Goal: Transaction & Acquisition: Book appointment/travel/reservation

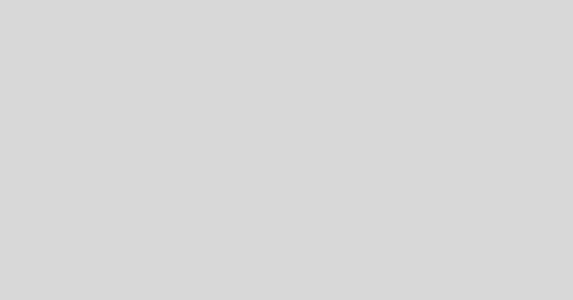
select select "es"
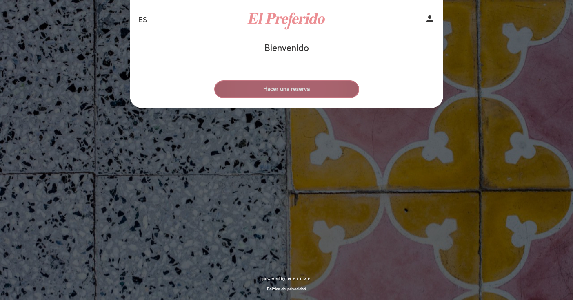
click at [299, 93] on button "Hacer una reserva" at bounding box center [286, 89] width 145 height 18
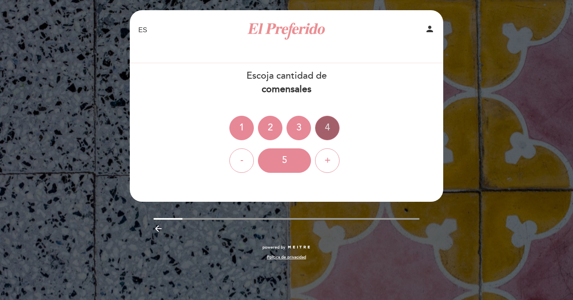
click at [327, 127] on div "4" at bounding box center [327, 128] width 24 height 24
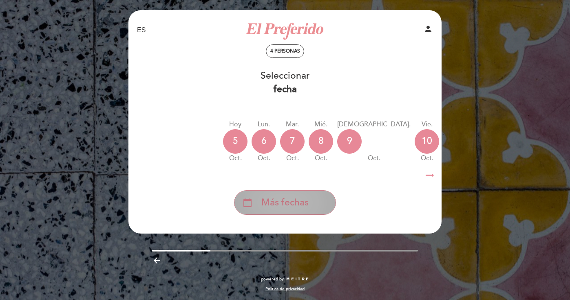
click at [261, 206] on span "Más fechas" at bounding box center [284, 202] width 47 height 13
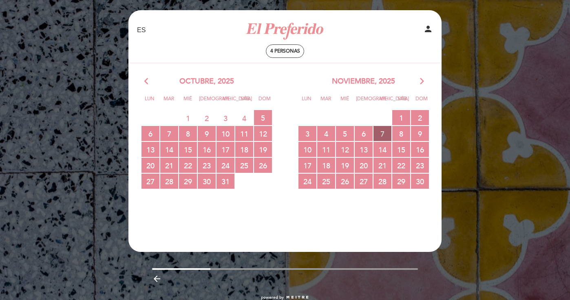
click at [385, 135] on span "7 RESERVAS DISPONIBLES" at bounding box center [383, 133] width 18 height 15
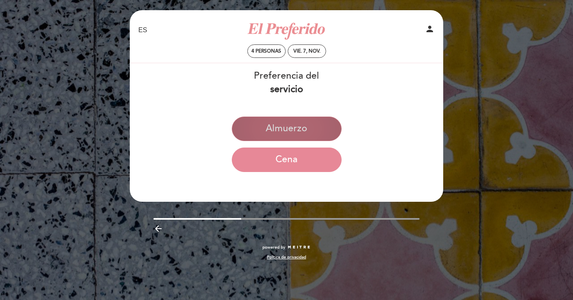
click at [274, 127] on button "Almuerzo" at bounding box center [287, 129] width 110 height 24
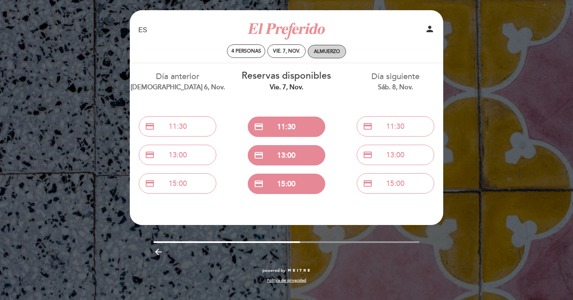
click at [328, 54] on div "Almuerzo" at bounding box center [327, 52] width 26 height 6
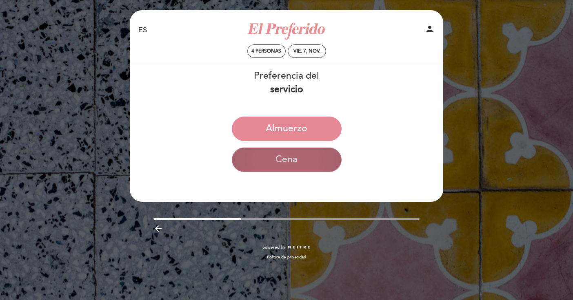
click at [283, 159] on button "Cena" at bounding box center [287, 160] width 110 height 24
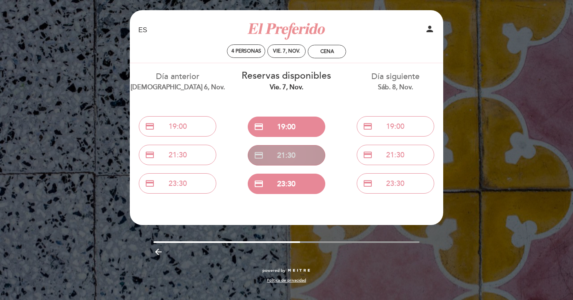
click at [285, 153] on button "credit_card 21:30" at bounding box center [286, 155] width 77 height 20
